Goal: Check status: Check status

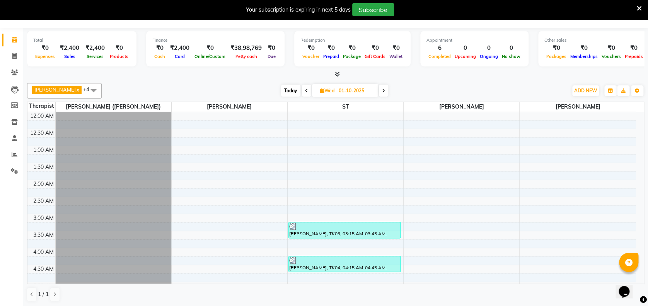
scroll to position [645, 0]
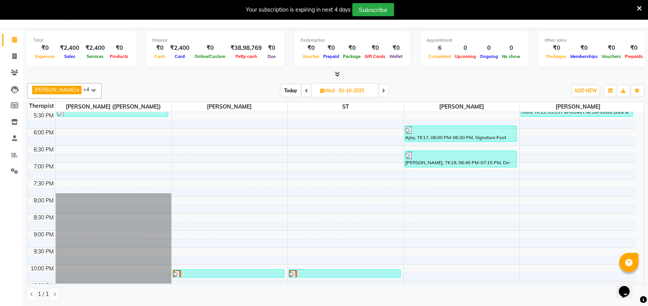
scroll to position [645, 0]
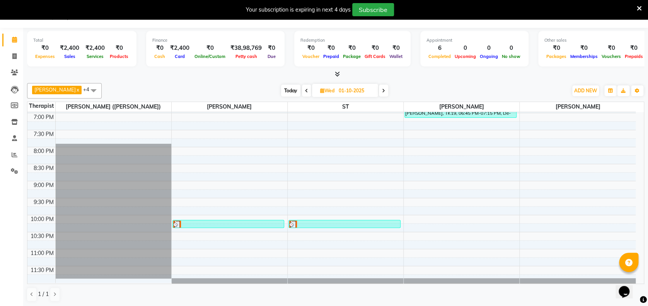
click at [292, 91] on span "Today" at bounding box center [290, 91] width 19 height 12
type input "02-10-2025"
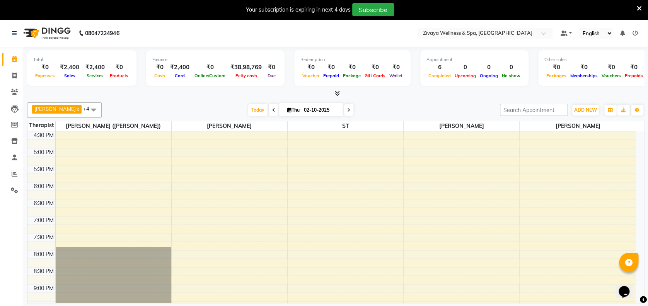
scroll to position [572, 0]
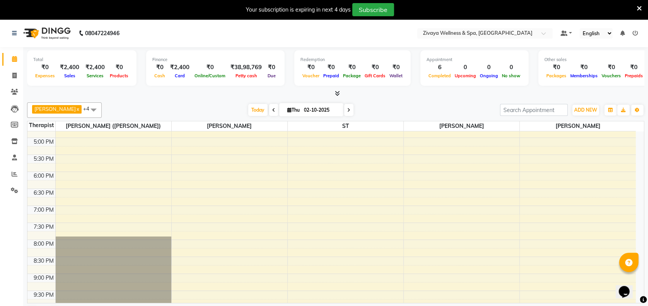
click at [638, 6] on icon at bounding box center [639, 8] width 5 height 7
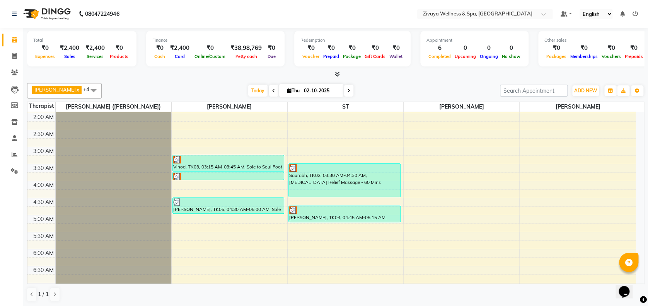
scroll to position [66, 0]
